Goal: Task Accomplishment & Management: Manage account settings

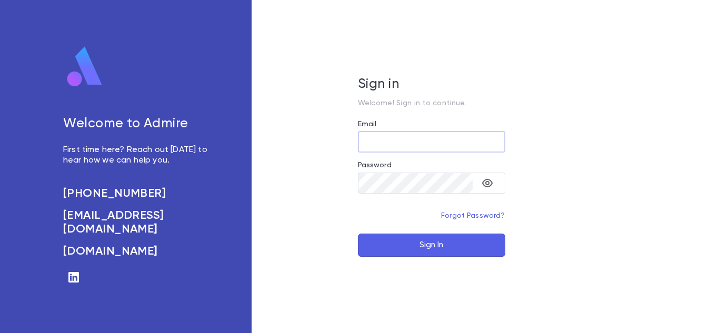
click at [397, 143] on input "Email" at bounding box center [431, 142] width 147 height 21
type input "**********"
click at [358, 234] on button "Sign In" at bounding box center [431, 245] width 147 height 23
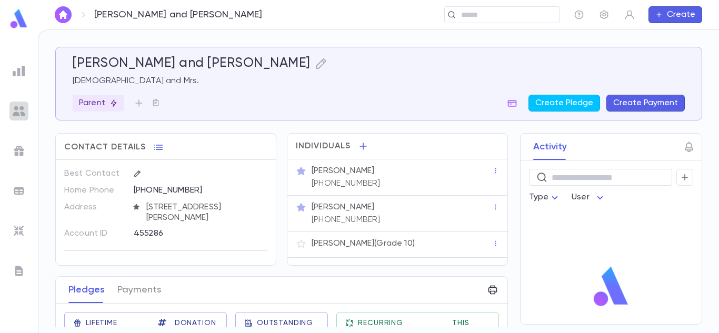
click at [17, 102] on div at bounding box center [18, 111] width 19 height 19
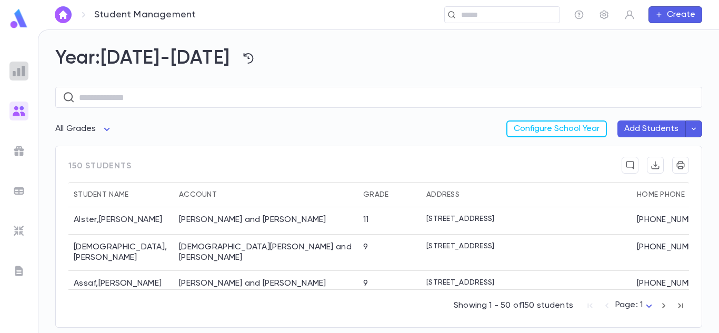
click at [25, 72] on img at bounding box center [19, 71] width 13 height 13
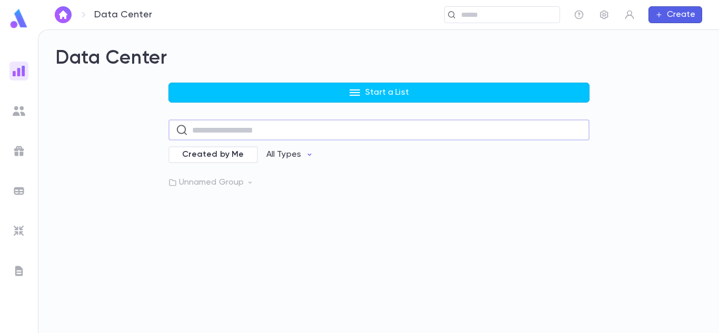
click at [253, 128] on input "text" at bounding box center [387, 130] width 390 height 21
type input "******"
click at [582, 185] on icon "button" at bounding box center [578, 189] width 11 height 11
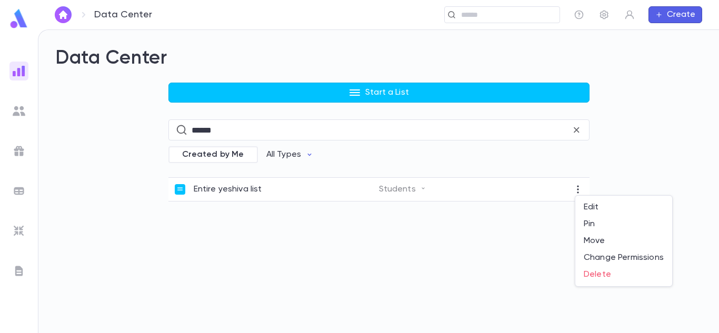
click at [384, 189] on div at bounding box center [359, 166] width 719 height 333
click at [251, 189] on p "Entire yeshiva list" at bounding box center [228, 189] width 68 height 11
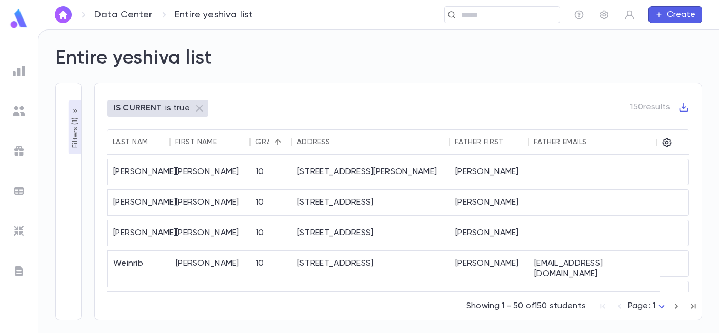
click at [76, 131] on p "Filters ( 1 )" at bounding box center [75, 131] width 11 height 33
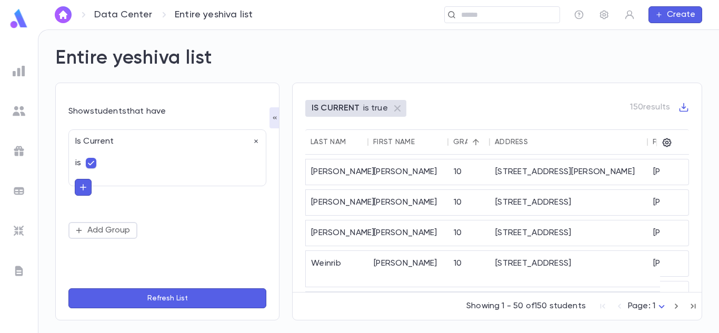
click at [85, 187] on icon "button" at bounding box center [82, 187] width 9 height 11
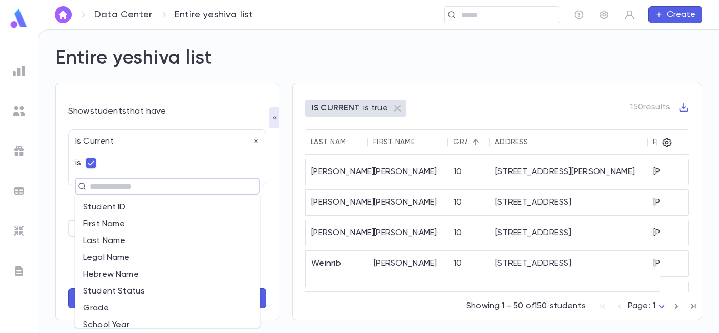
click at [118, 189] on input "text" at bounding box center [162, 186] width 153 height 15
click at [99, 254] on li "Grade" at bounding box center [167, 255] width 185 height 17
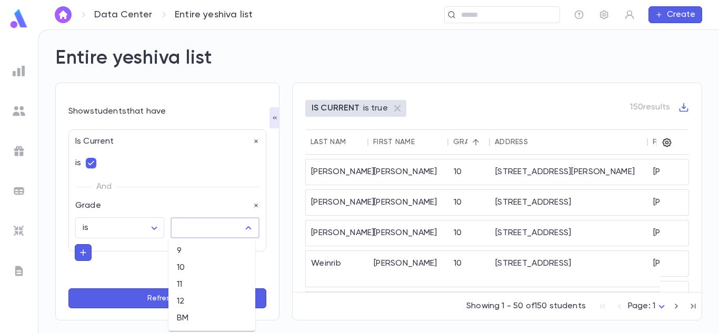
click at [215, 234] on input "text" at bounding box center [207, 228] width 64 height 20
click at [197, 252] on li "9" at bounding box center [211, 251] width 87 height 17
type input "*"
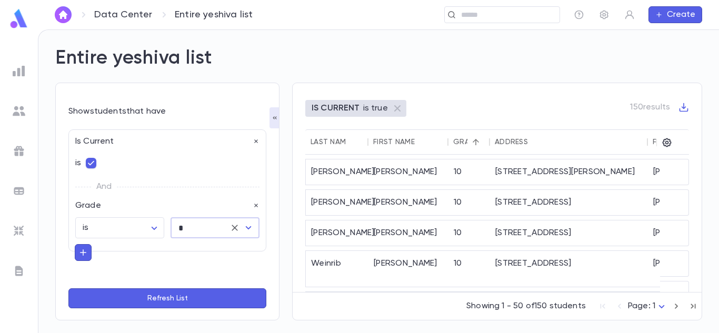
click at [168, 288] on form "Show students that have Is Current is And Grade is ****** ​ * ​ Add Group Refre…" at bounding box center [167, 207] width 198 height 203
click at [169, 302] on button "Refresh List" at bounding box center [167, 298] width 198 height 20
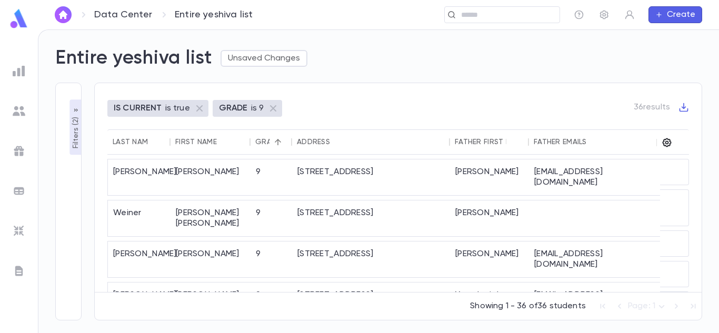
click at [666, 144] on icon "button" at bounding box center [667, 142] width 9 height 9
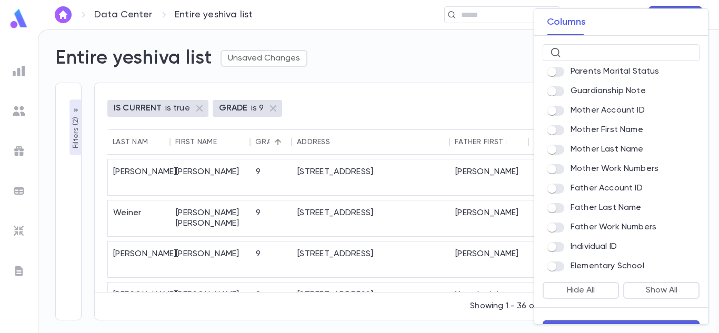
scroll to position [26, 0]
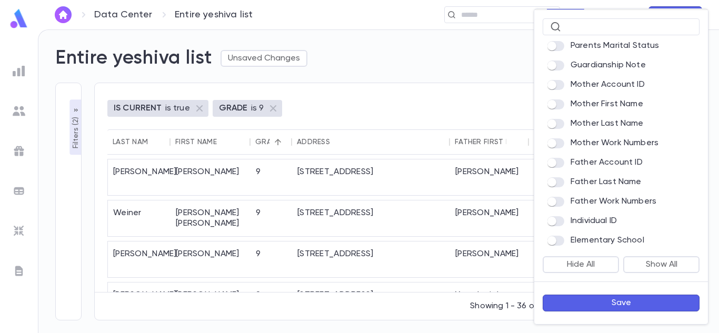
click at [621, 304] on button "Save" at bounding box center [621, 303] width 157 height 17
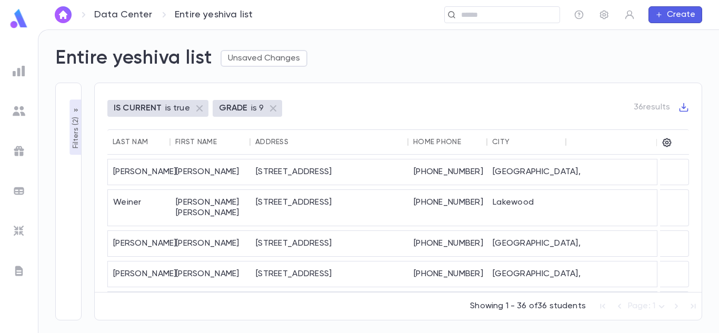
click at [682, 104] on icon "button" at bounding box center [683, 107] width 11 height 11
click at [550, 108] on div at bounding box center [359, 166] width 719 height 333
click at [152, 140] on icon "Sort" at bounding box center [156, 141] width 9 height 9
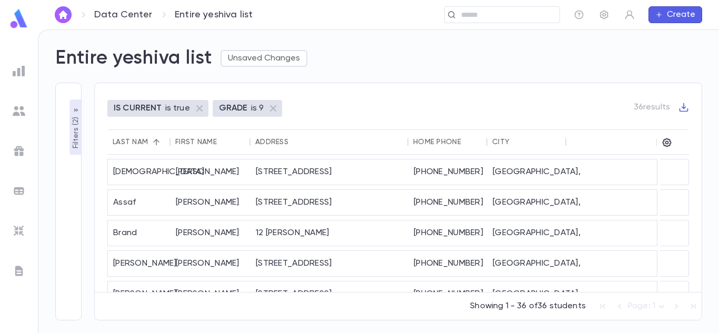
click at [685, 106] on icon "button" at bounding box center [683, 107] width 11 height 11
click at [682, 126] on li "Download CSV" at bounding box center [674, 124] width 76 height 17
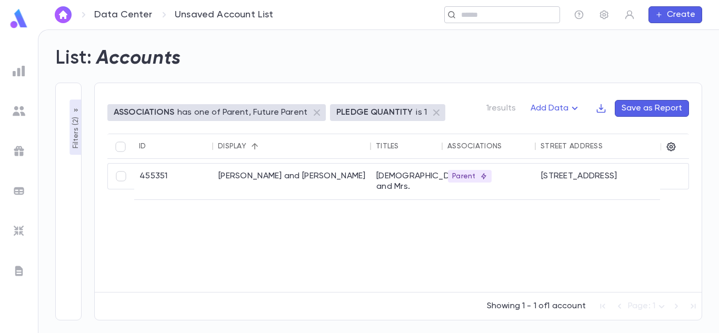
click at [458, 13] on input "text" at bounding box center [506, 15] width 97 height 10
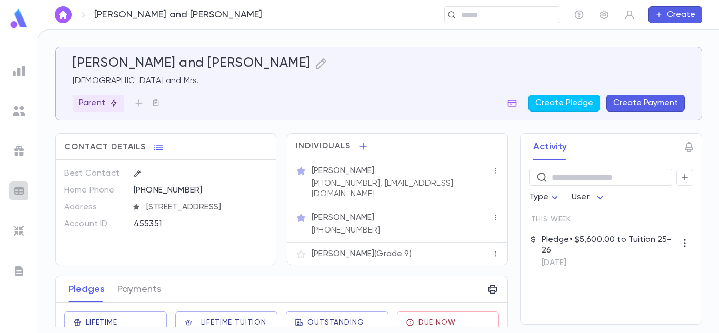
click at [18, 195] on img at bounding box center [19, 191] width 13 height 13
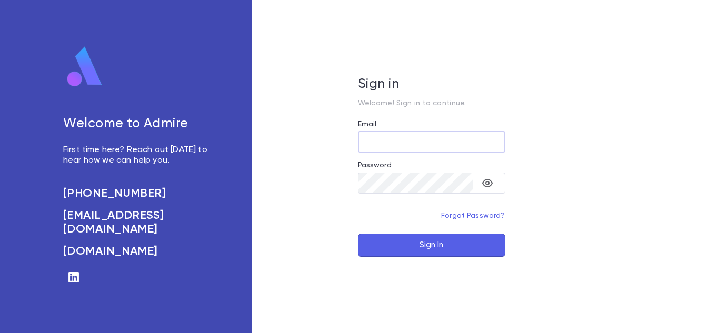
click at [374, 138] on input "Email" at bounding box center [431, 142] width 147 height 21
type input "**********"
click at [358, 234] on button "Sign In" at bounding box center [431, 245] width 147 height 23
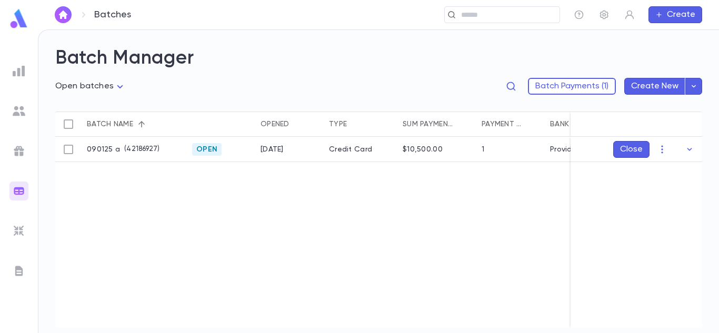
click at [513, 191] on div "090125 a ( 42186927 ) Open 9/1/2025 Credit Card $10,500.00 1 Provident Bank Clo…" at bounding box center [523, 232] width 937 height 191
click at [663, 147] on icon "button" at bounding box center [662, 149] width 11 height 11
click at [484, 224] on div at bounding box center [359, 166] width 719 height 333
click at [342, 238] on div "090125 a ( 42186927 ) Open 9/1/2025 Credit Card $10,500.00 1 Provident Bank Clo…" at bounding box center [523, 232] width 937 height 191
click at [117, 89] on body "Batches ​ Create Batch Manager Open batches **** Batch Payments (1) Create New …" at bounding box center [359, 181] width 719 height 304
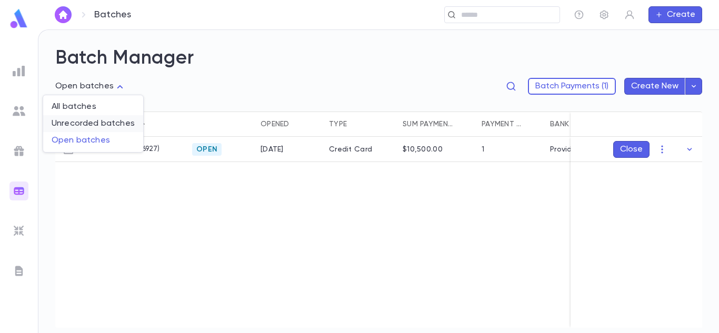
click at [120, 122] on span "Unrecorded batches" at bounding box center [93, 123] width 83 height 11
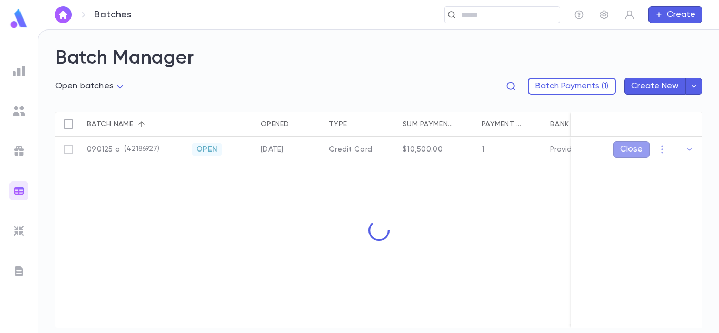
type input "**********"
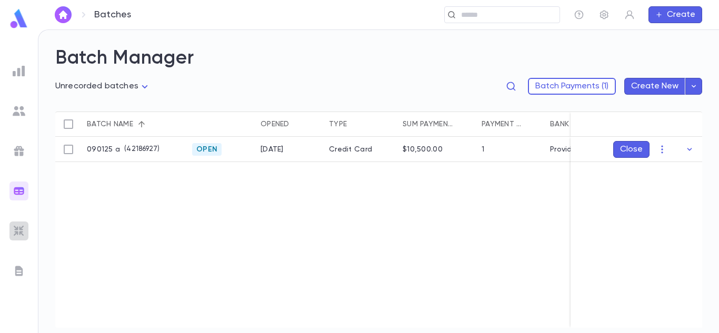
click at [16, 229] on img at bounding box center [19, 231] width 13 height 13
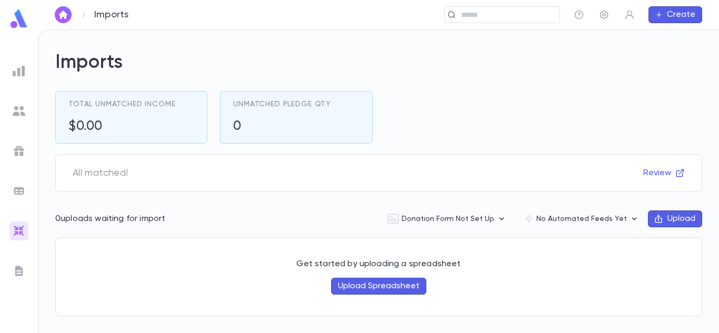
click at [17, 268] on img at bounding box center [19, 271] width 13 height 13
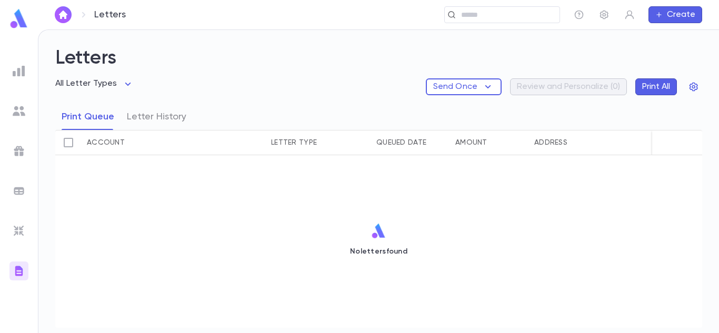
click at [21, 155] on img at bounding box center [19, 151] width 13 height 13
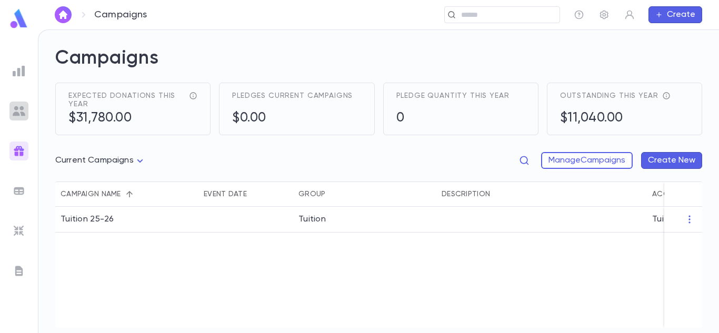
click at [16, 113] on img at bounding box center [19, 111] width 13 height 13
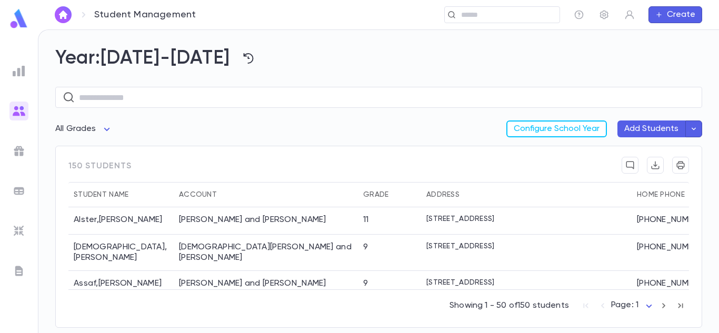
click at [21, 67] on img at bounding box center [19, 71] width 13 height 13
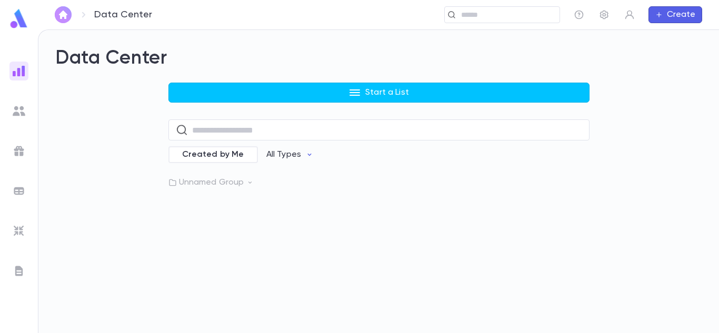
click at [66, 15] on img "button" at bounding box center [63, 15] width 13 height 8
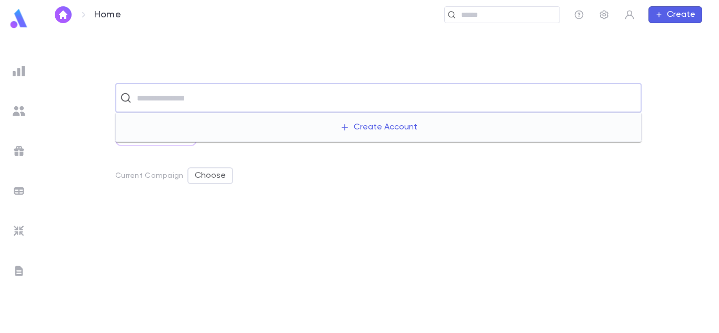
click at [241, 102] on input "text" at bounding box center [385, 98] width 503 height 20
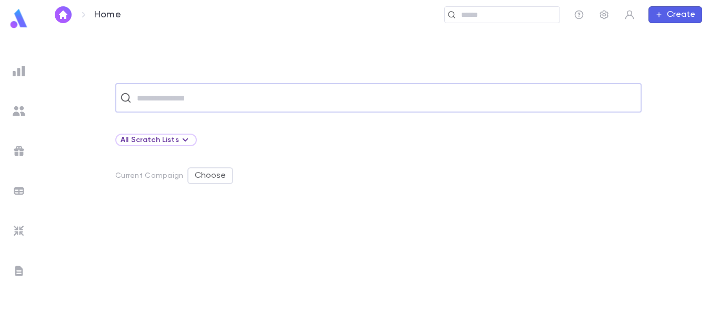
click at [241, 102] on input "text" at bounding box center [385, 98] width 503 height 20
click at [473, 17] on input "text" at bounding box center [506, 15] width 97 height 10
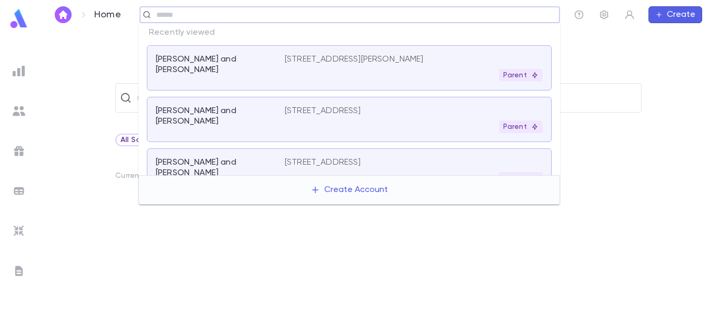
click at [279, 161] on div "Goldberg, Avraham and Frumie" at bounding box center [220, 170] width 129 height 27
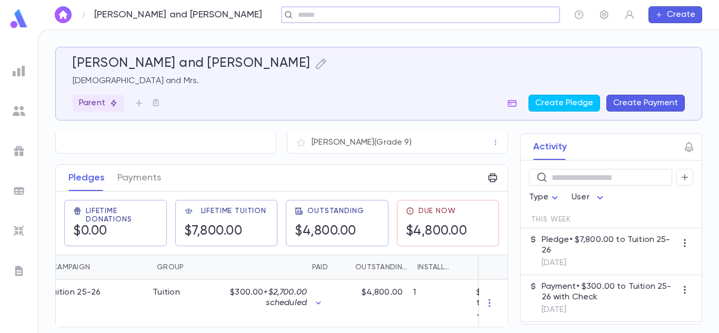
scroll to position [0, 149]
click at [484, 302] on icon "button" at bounding box center [489, 303] width 11 height 11
click at [324, 308] on div at bounding box center [359, 166] width 719 height 333
click at [323, 308] on icon "button" at bounding box center [322, 303] width 11 height 11
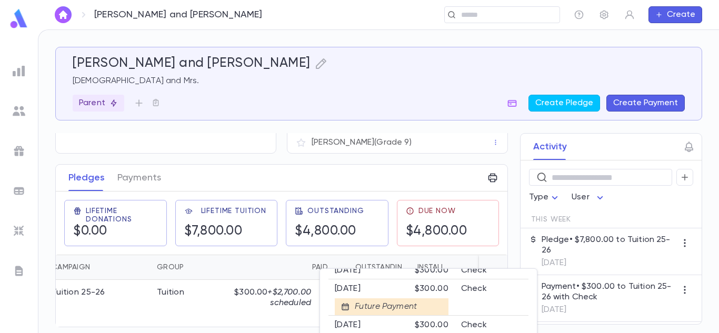
scroll to position [0, 0]
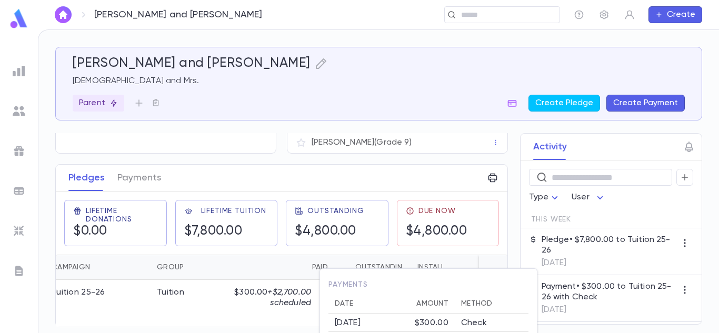
click at [358, 324] on div "9/1/2025" at bounding box center [375, 323] width 80 height 11
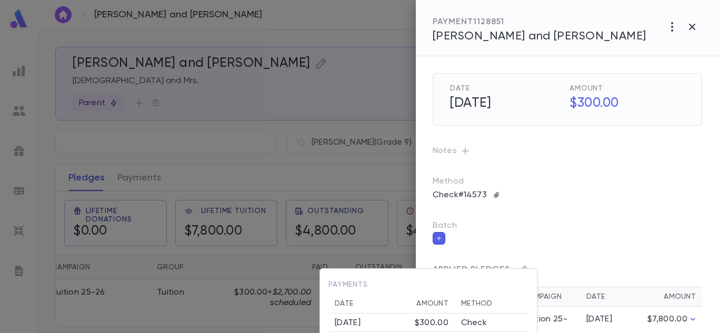
click at [512, 171] on div at bounding box center [359, 166] width 719 height 333
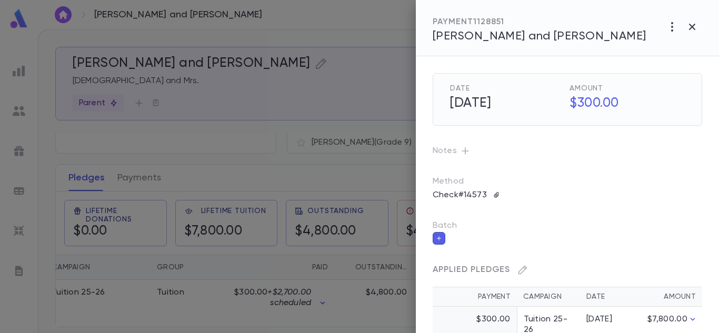
click at [436, 242] on button "button" at bounding box center [439, 238] width 13 height 13
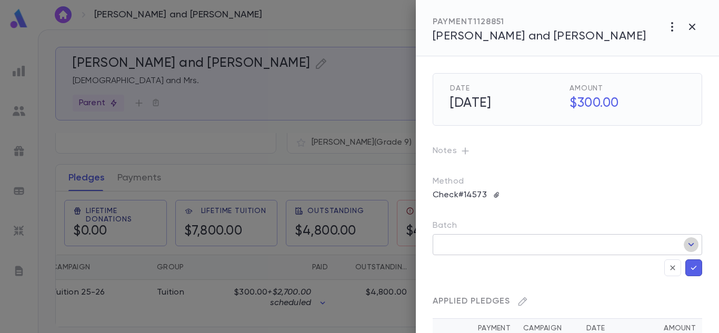
click at [685, 248] on icon "Open" at bounding box center [691, 244] width 13 height 13
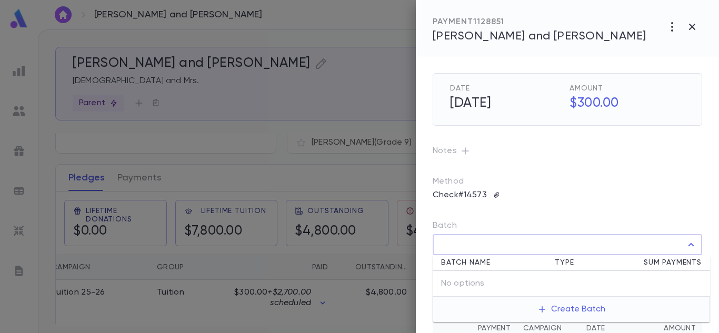
click at [611, 227] on div "Batch" at bounding box center [567, 228] width 269 height 14
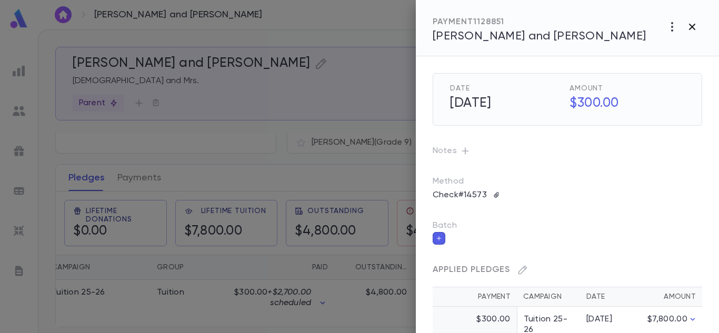
click at [686, 26] on icon "button" at bounding box center [692, 27] width 13 height 13
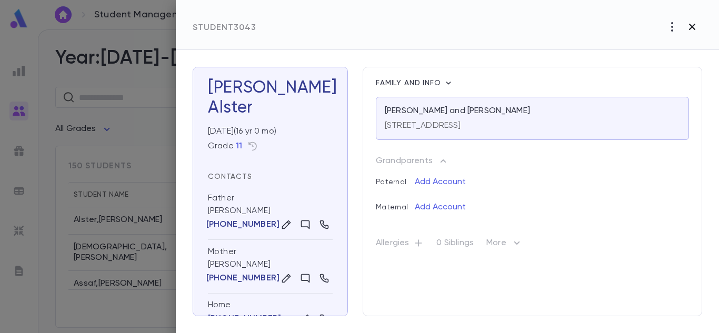
click at [687, 28] on icon "button" at bounding box center [692, 27] width 13 height 13
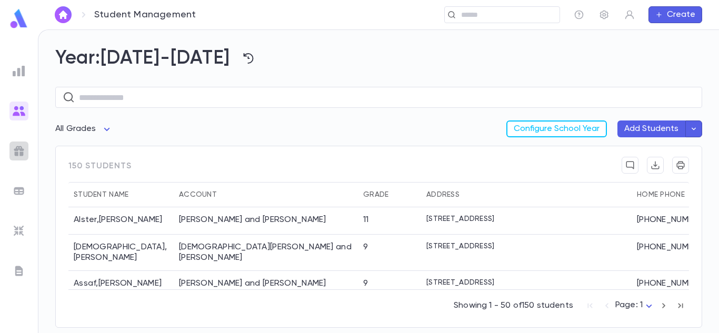
click at [22, 145] on img at bounding box center [19, 151] width 13 height 13
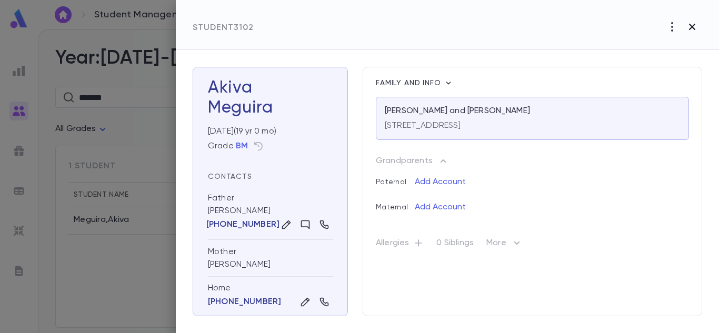
click at [690, 22] on icon "button" at bounding box center [692, 27] width 13 height 13
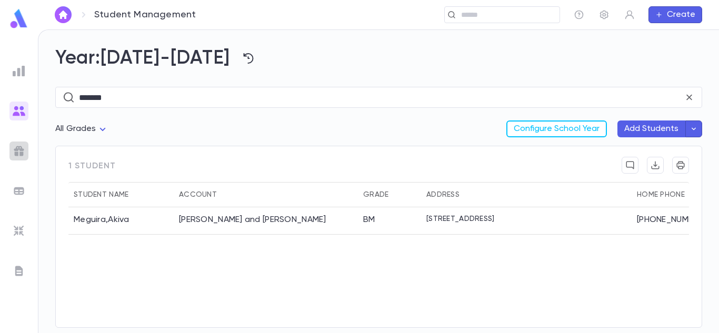
click at [21, 148] on img at bounding box center [19, 151] width 13 height 13
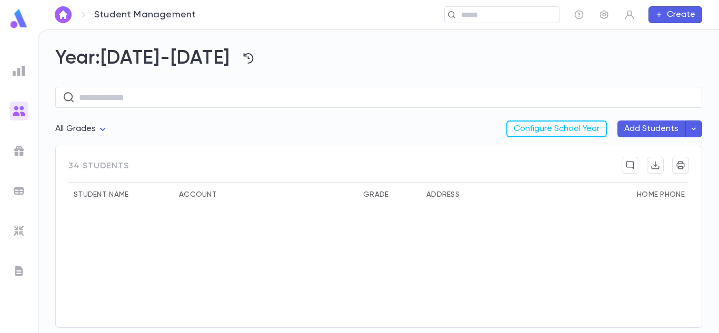
scroll to position [518, 0]
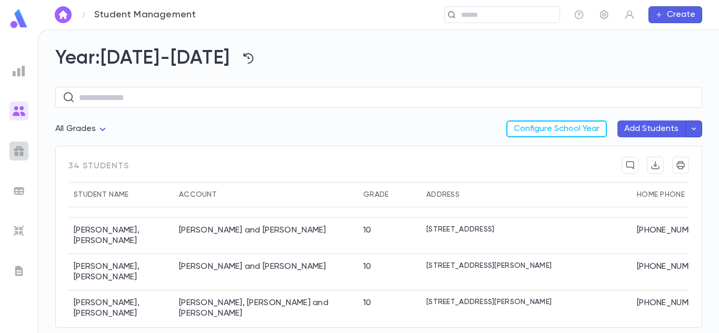
click at [18, 151] on img at bounding box center [19, 151] width 13 height 13
